Goal: Task Accomplishment & Management: Manage account settings

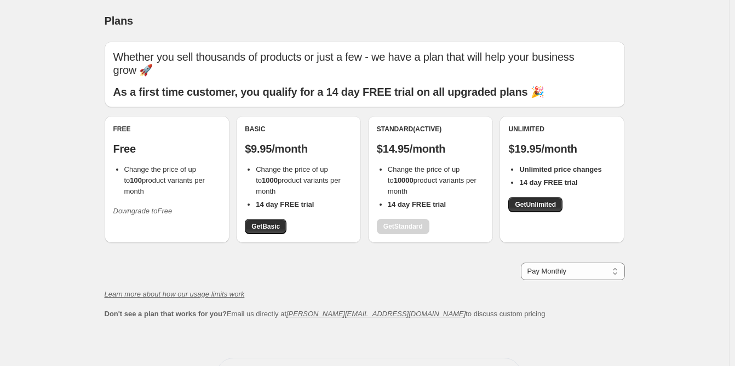
click at [152, 203] on button "Downgrade to Free" at bounding box center [143, 212] width 72 height 18
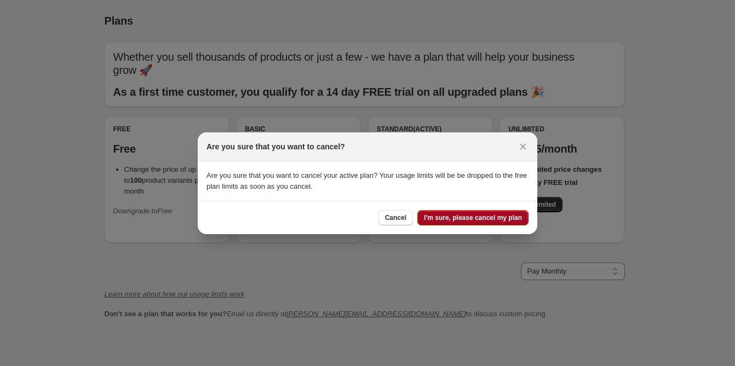
click at [486, 223] on button "I'm sure, please cancel my plan" at bounding box center [472, 217] width 111 height 15
